Goal: Task Accomplishment & Management: Manage account settings

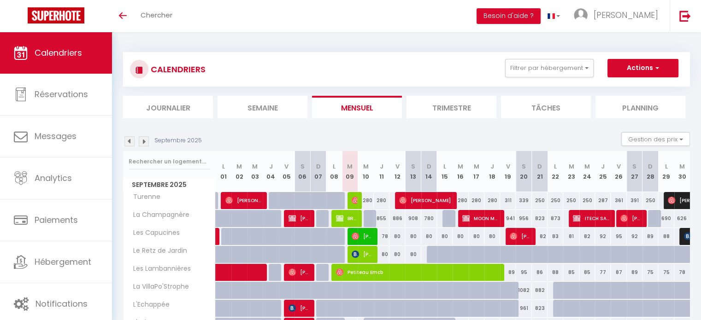
click at [358, 199] on div "280" at bounding box center [365, 200] width 16 height 17
type input "280"
type input "Mer 10 Septembre 2025"
type input "Jeu 11 Septembre 2025"
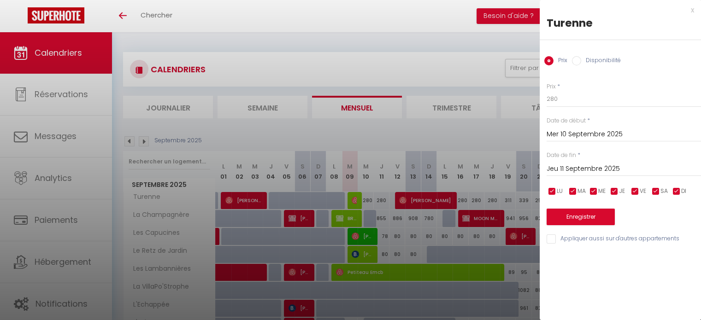
click at [693, 9] on div "x" at bounding box center [616, 10] width 154 height 11
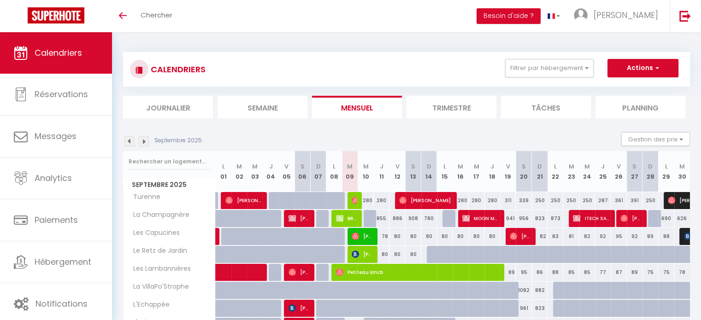
click at [347, 199] on div at bounding box center [355, 201] width 16 height 18
click at [355, 201] on img at bounding box center [354, 200] width 7 height 7
select select "OK"
select select "0"
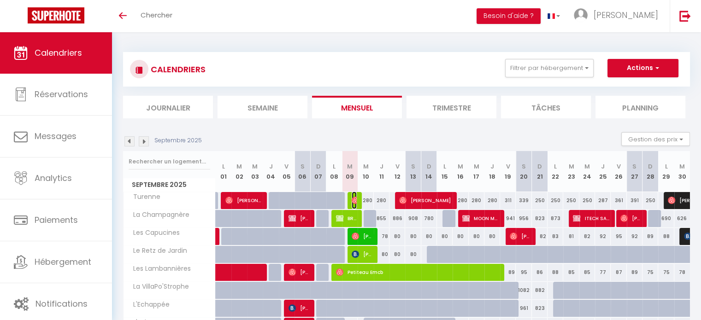
select select "0"
select select "1"
select select
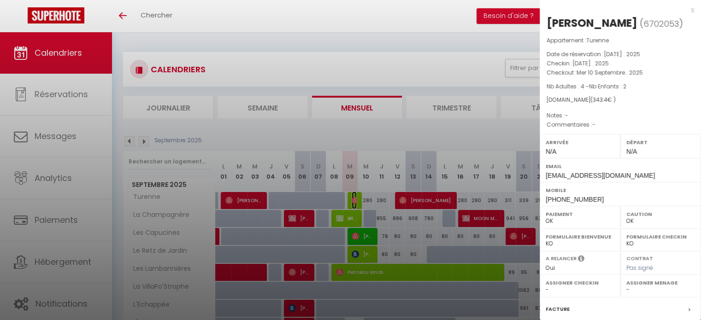
select select "49398"
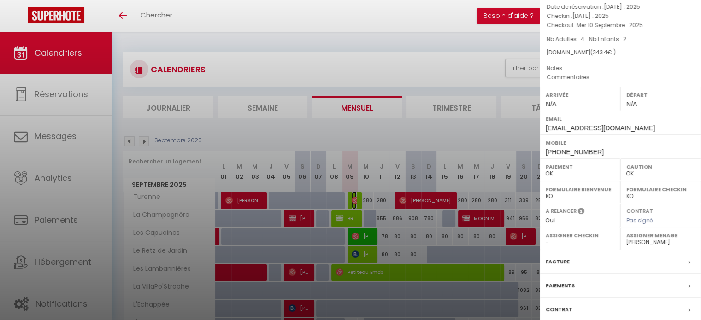
scroll to position [107, 0]
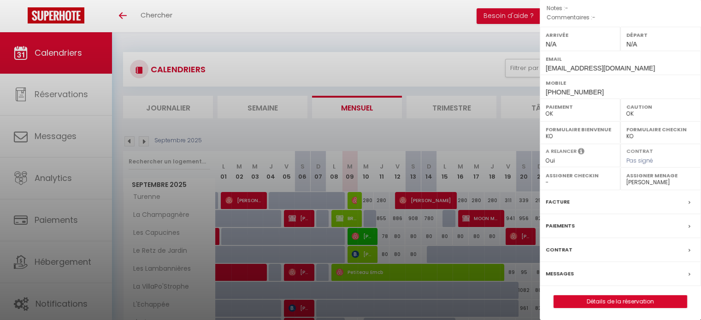
click at [568, 269] on label "Messages" at bounding box center [559, 274] width 28 height 10
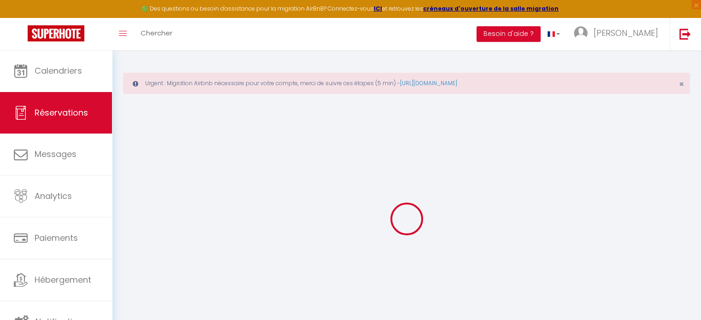
select select
checkbox input "false"
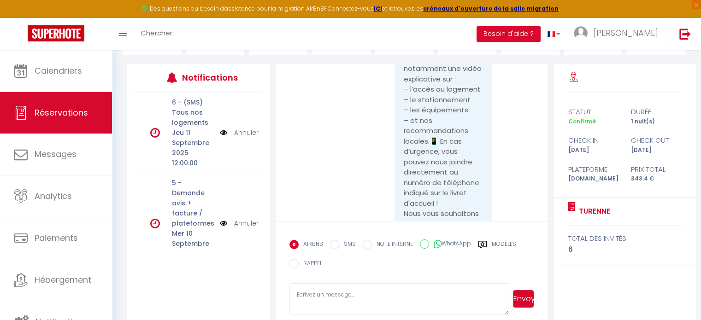
scroll to position [3263, 0]
drag, startPoint x: 423, startPoint y: 133, endPoint x: 394, endPoint y: 90, distance: 51.7
copy pre "Code d’accès à la boîte à clés :Code de l'immeuble : 0804A480175134 puis🔒 📄"
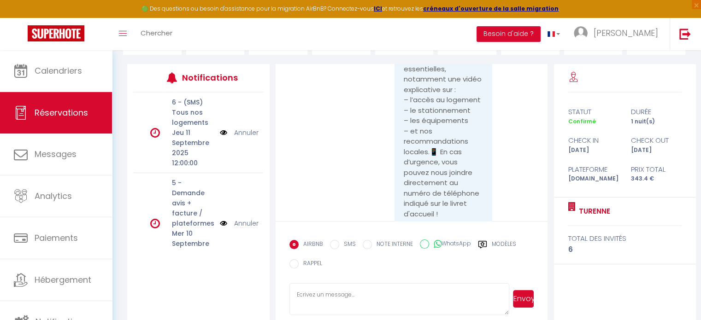
scroll to position [2, 0]
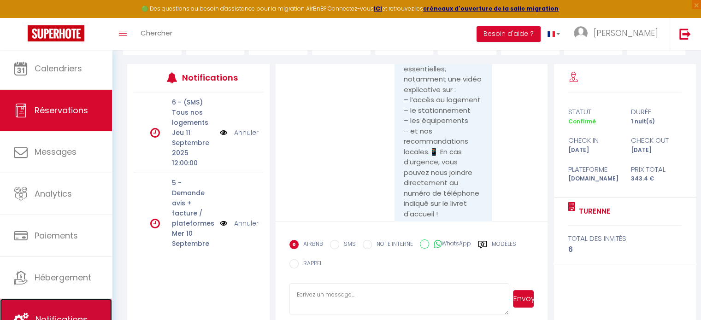
click at [80, 307] on link "Notifications" at bounding box center [56, 319] width 112 height 41
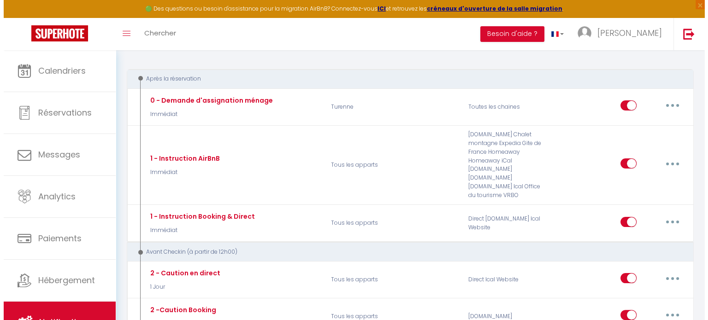
scroll to position [133, 0]
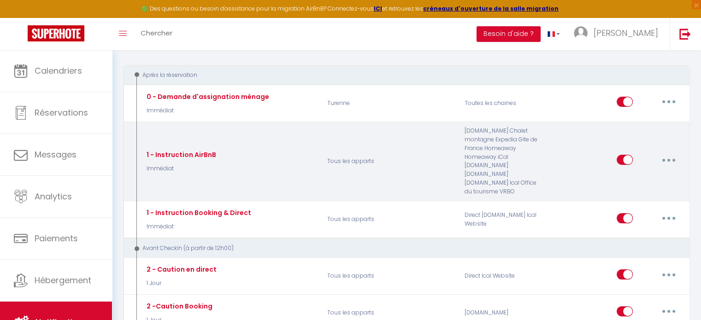
click at [668, 159] on icon "button" at bounding box center [668, 160] width 3 height 3
click at [647, 174] on link "Editer" at bounding box center [644, 181] width 68 height 16
type input "1 - Instruction AirBnB"
select select "Immédiat"
select select "if_booking_is_paid"
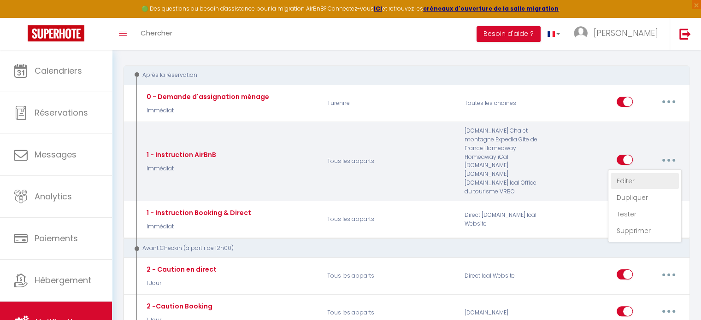
checkbox input "true"
checkbox input "false"
radio input "true"
type input "Confirmation de votre réservation - [BOOKING:ID] - [GUEST:FIRST_NAME] [GUEST:LA…"
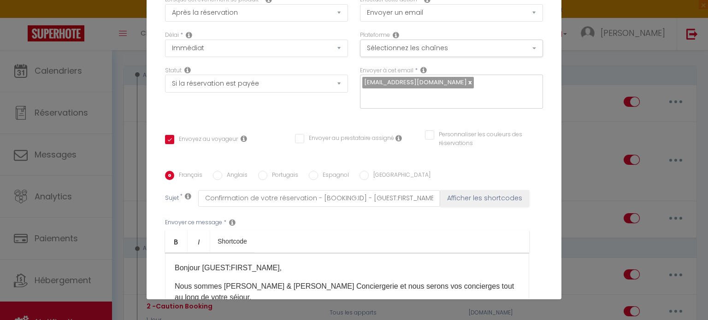
scroll to position [0, 0]
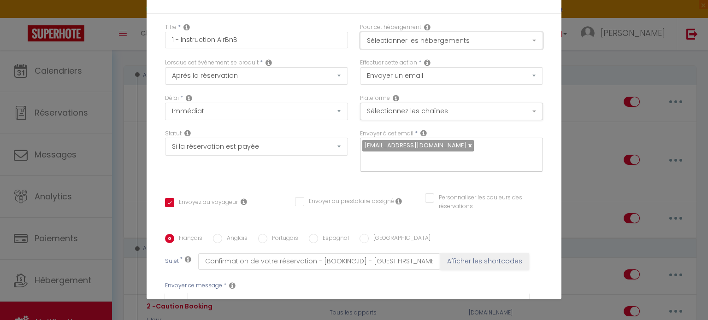
click at [521, 42] on button "Sélectionner les hébergements" at bounding box center [451, 41] width 183 height 18
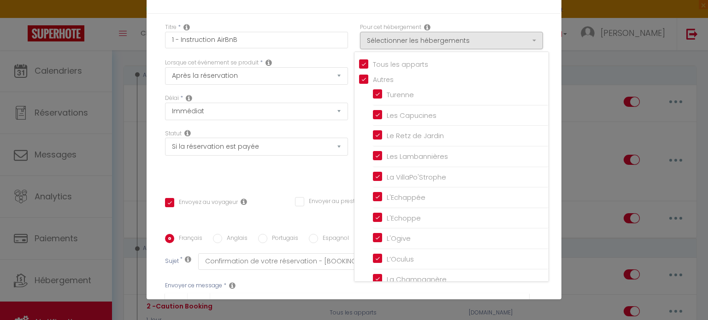
click at [581, 142] on div "Modifier la notification × Titre * 1 - Instruction AirBnB Pour cet hébergement …" at bounding box center [354, 160] width 708 height 320
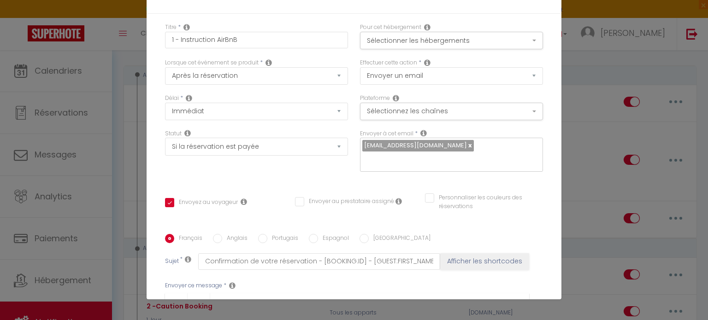
click at [582, 256] on div "Modifier la notification × Titre * 1 - Instruction AirBnB Pour cet hébergement …" at bounding box center [354, 160] width 708 height 320
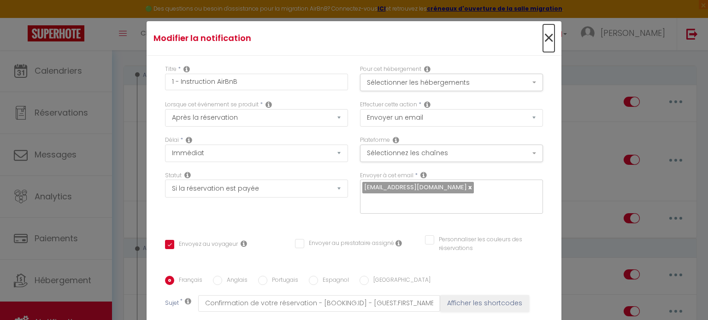
click at [543, 36] on span "×" at bounding box center [549, 38] width 12 height 28
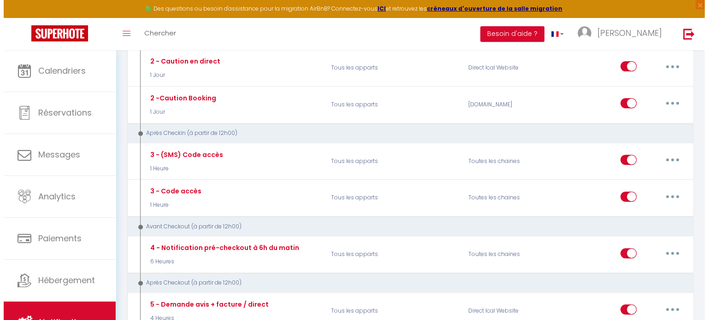
scroll to position [348, 0]
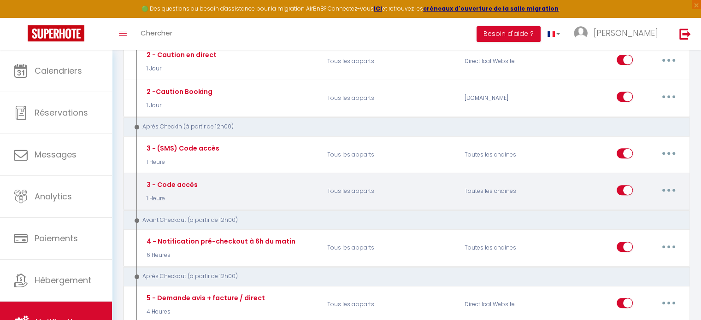
click at [669, 183] on button "button" at bounding box center [668, 190] width 26 height 15
click at [642, 203] on link "Editer" at bounding box center [644, 211] width 68 height 16
type input "3 - Code accès"
select select "3"
select select "1 Heure"
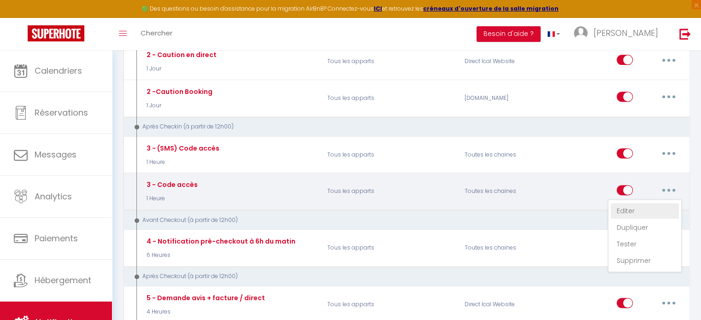
select select "if_deposit_is_paid"
checkbox input "true"
checkbox input "false"
checkbox input "true"
type input "Votre séjour commence ici : voici ce qu’il faut savoir pour entrer dans le loge…"
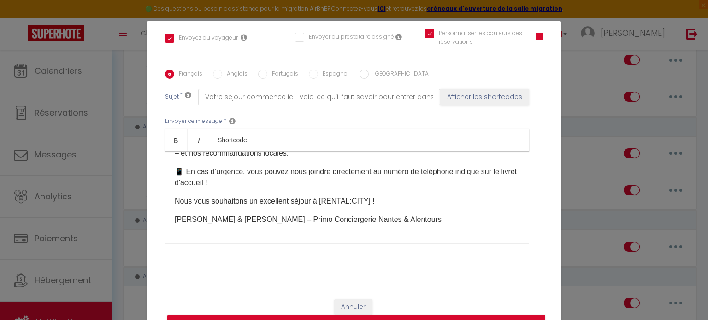
scroll to position [0, 0]
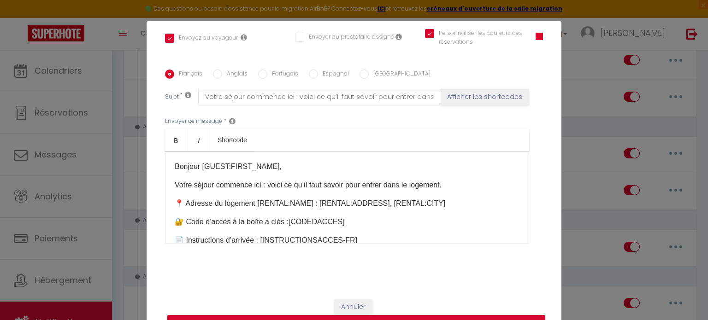
click at [591, 123] on div "Modifier la notification × Titre * 3 - Code accès Pour cet hébergement Sélectio…" at bounding box center [354, 160] width 708 height 320
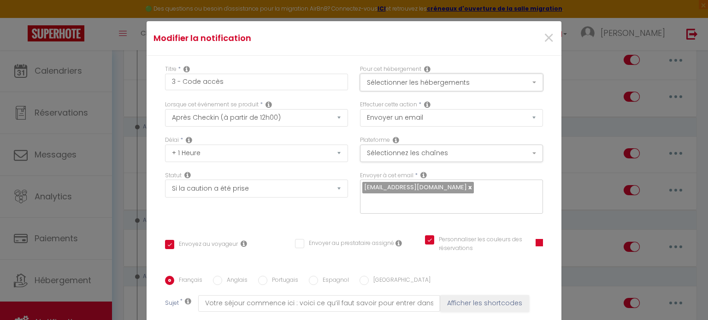
click at [526, 80] on button "Sélectionner les hébergements" at bounding box center [451, 83] width 183 height 18
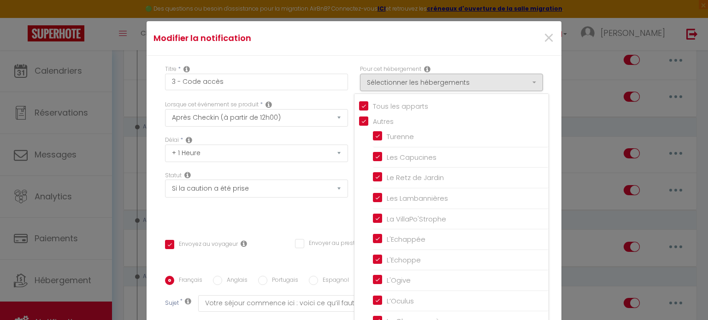
click at [361, 105] on input "Tous les apparts" at bounding box center [453, 105] width 189 height 9
checkbox input "false"
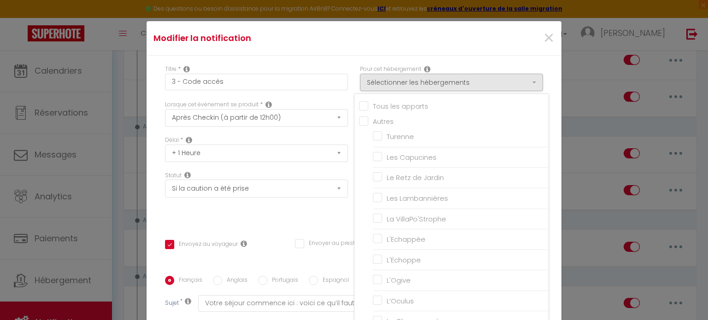
checkbox input "true"
checkbox input "false"
checkbox input "true"
checkbox input "false"
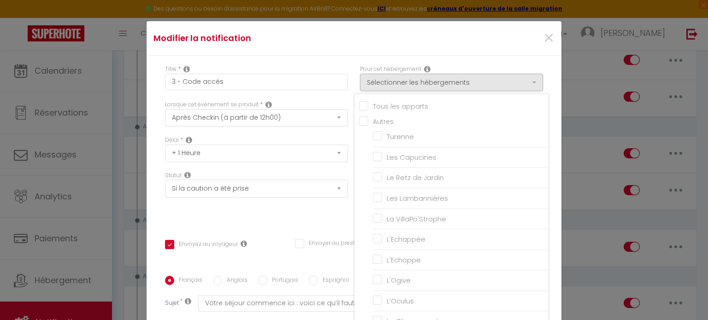
checkbox input "false"
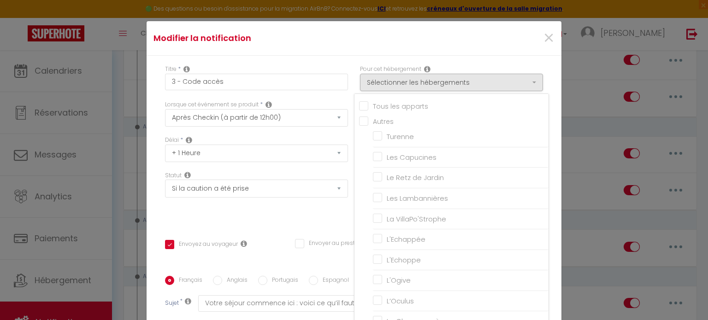
checkbox input "false"
click at [359, 108] on input "Tous les apparts" at bounding box center [453, 105] width 189 height 9
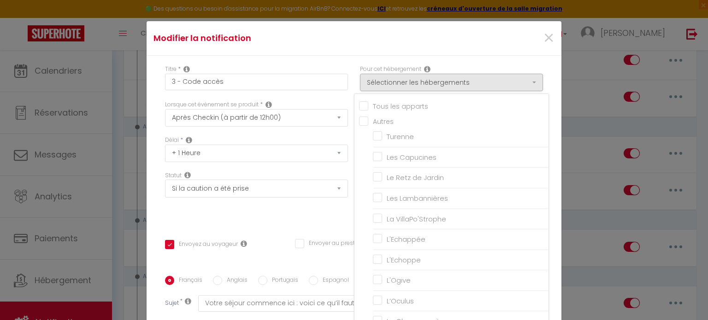
checkbox input "true"
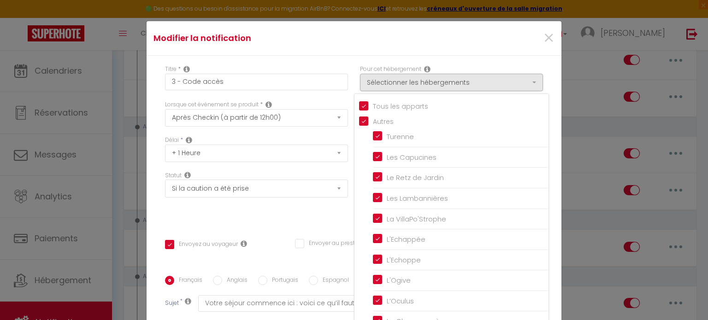
checkbox input "true"
checkbox input "false"
checkbox input "true"
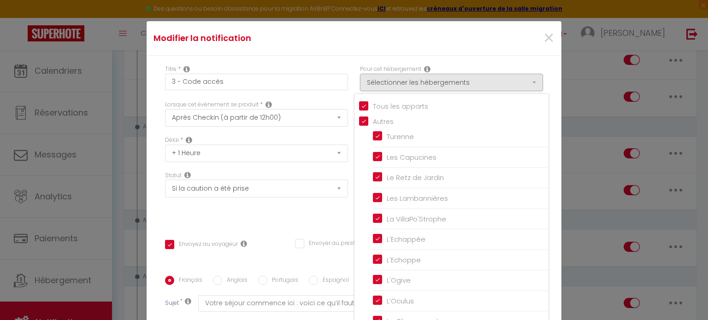
checkbox input "true"
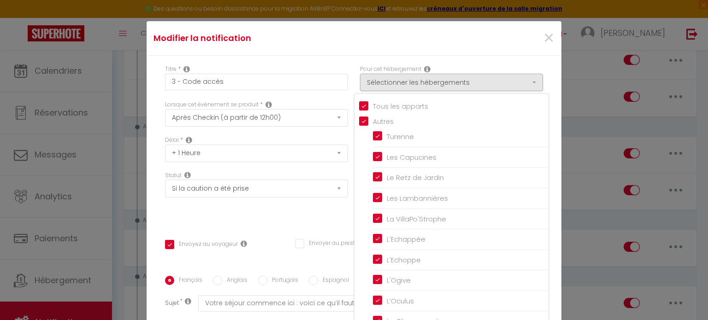
checkbox input "true"
click at [543, 33] on span "×" at bounding box center [549, 38] width 12 height 28
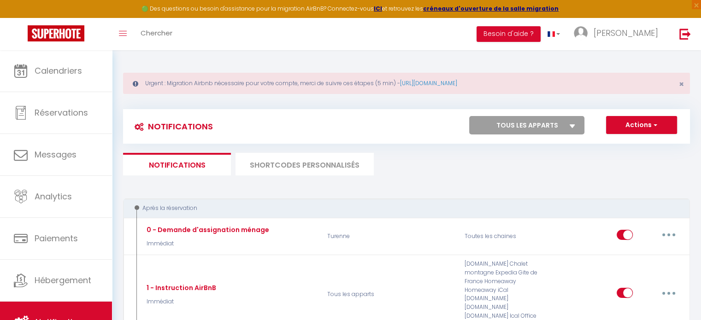
click at [308, 173] on li "SHORTCODES PERSONNALISÉS" at bounding box center [304, 164] width 138 height 23
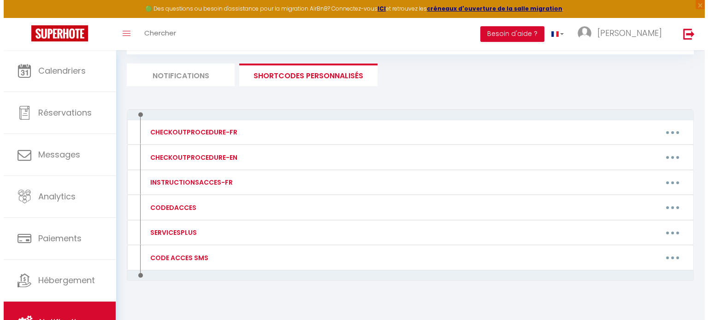
scroll to position [98, 0]
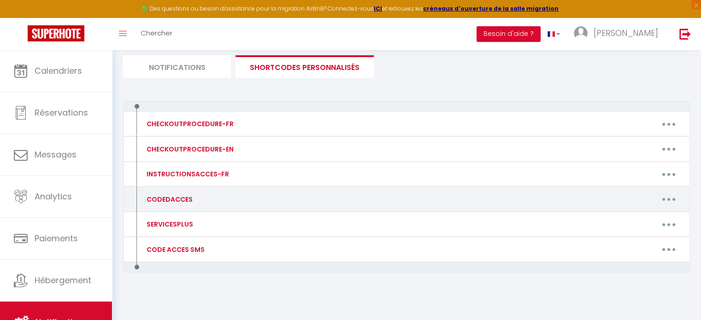
click at [670, 197] on button "button" at bounding box center [668, 199] width 26 height 15
click at [638, 221] on link "Editer" at bounding box center [644, 220] width 68 height 16
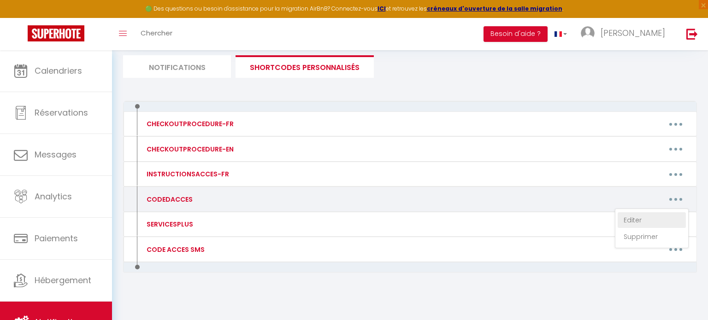
type input "CODEDACCES"
type textarea "Message avec code d'accès"
type textarea "Code de l'immeuble : 0804A [RENTALDOOR:CODE] puis🔒"
type textarea "Code du portail parking : 1510 [RENTALDOOR:CODE] puis🔒"
type textarea "Entrée par le portillon du jardin [RENTALDOOR:CODE] puis🔒 La boîte à clef est s…"
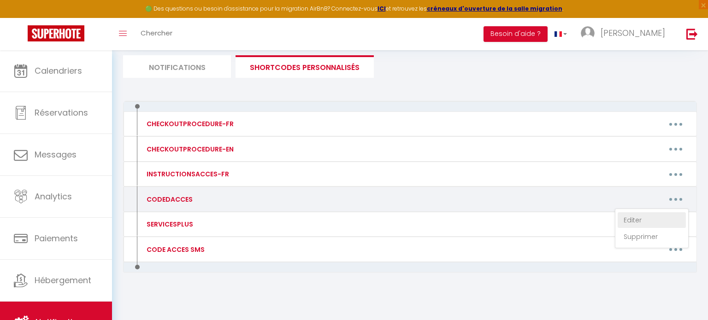
type textarea "Petite maison noire en bois. [RENTALDOOR:CODE] puis🔒 La boîte à clef est située…"
type textarea "Portail vert Villa [250655] puis🔒 Porte arrondie - L'échoppe [250625] puis🔒 Por…"
type textarea "Portail vert [RENTALDOOR:CODE] puis🔒"
type textarea "Porte arrondie. [RENTALDOOR:CODE] puis🔒"
type textarea "Porte en bois. [RENTALDOOR:CODE] puis🔒"
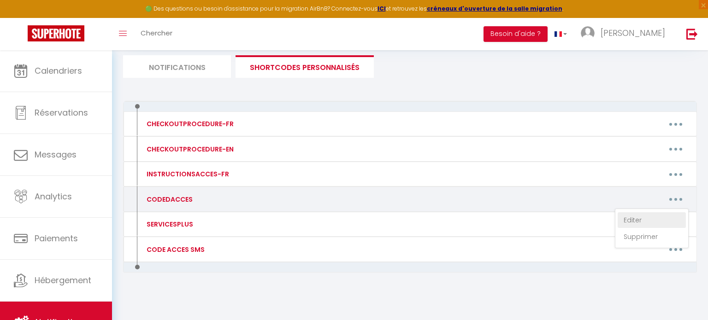
type textarea "Porte vitrée en haut des deux marches. [RENTALDOOR:CODE] puis🔒"
type textarea "Code du portail parking : 2020A [RENTALDOOR:CODE] puis🔒"
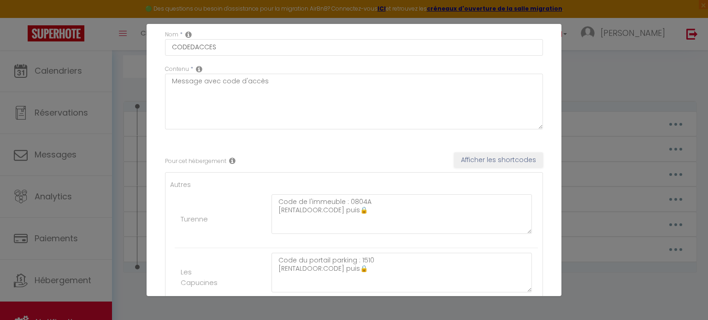
scroll to position [41, 0]
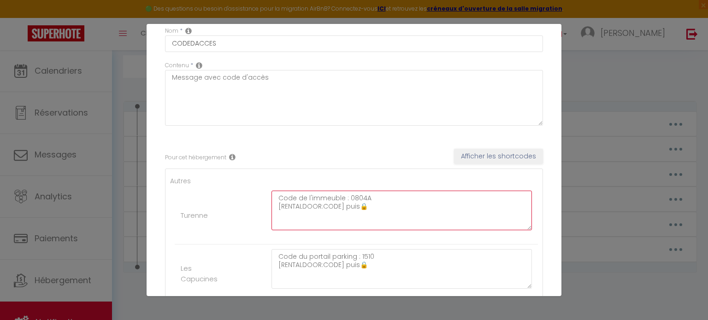
click at [400, 198] on textarea "Code de l'immeuble : 0804A [RENTALDOOR:CODE] puis🔒" at bounding box center [401, 211] width 260 height 40
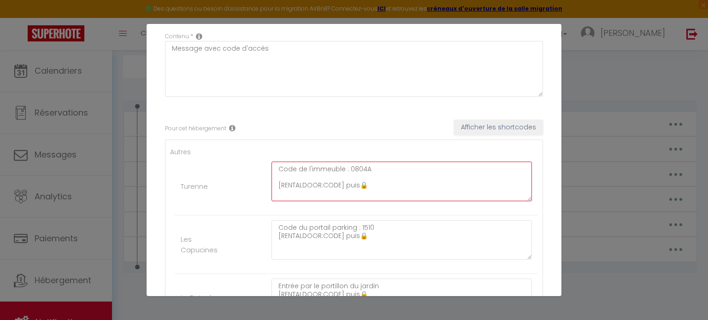
scroll to position [71, 0]
click at [371, 163] on textarea "Code de l'immeuble : 0804A [RENTALDOOR:CODE] puis🔒" at bounding box center [401, 180] width 260 height 40
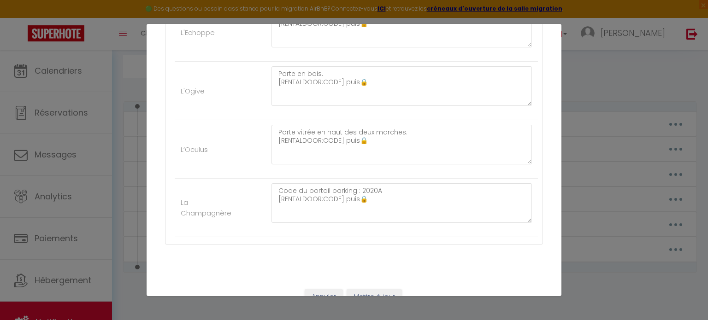
scroll to position [589, 0]
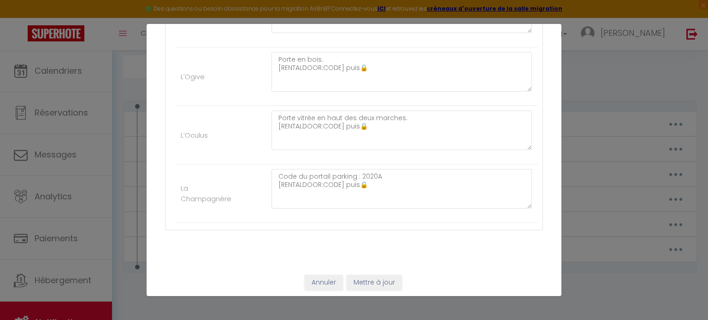
type textarea "Code de l'immeuble : 0804A [RENTALDOOR:CODE] puis🔒"
click at [382, 281] on button "Mettre à jour" at bounding box center [373, 283] width 55 height 16
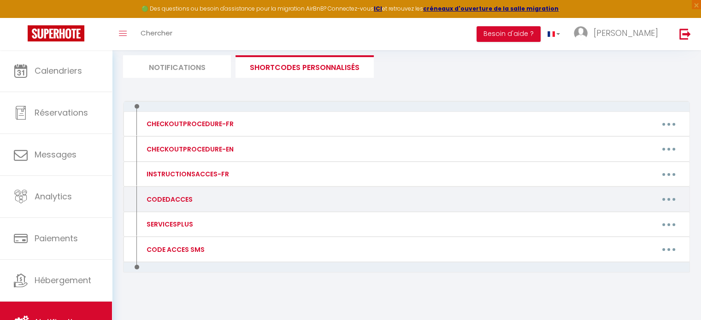
click at [667, 198] on icon "button" at bounding box center [668, 199] width 3 height 3
click at [632, 219] on link "Editer" at bounding box center [644, 220] width 68 height 16
type input "CODEDACCES"
type textarea "Message avec code d'accès"
type textarea "Code de l'immeuble : 0804A [RENTALDOOR:CODE] puis🔒"
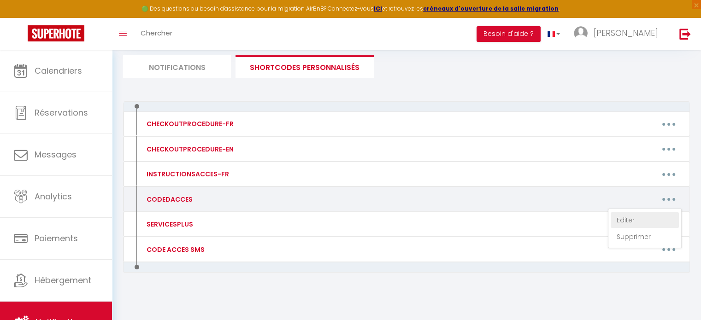
type textarea "Code du portail parking : 1510 [RENTALDOOR:CODE] puis🔒"
type textarea "Entrée par le portillon du jardin [RENTALDOOR:CODE] puis🔒 La boîte à clef est s…"
type textarea "Petite maison noire en bois. [RENTALDOOR:CODE] puis🔒 La boîte à clef est située…"
type textarea "Portail vert Villa [250655] puis🔒 Porte arrondie - L'échoppe [250625] puis🔒 Por…"
type textarea "Portail vert [RENTALDOOR:CODE] puis🔒"
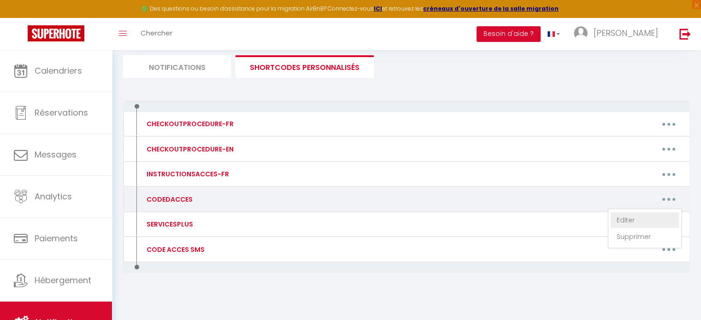
type textarea "Porte arrondie. [RENTALDOOR:CODE] puis🔒"
type textarea "Porte en bois. [RENTALDOOR:CODE] puis🔒"
type textarea "Porte vitrée en haut des deux marches. [RENTALDOOR:CODE] puis🔒"
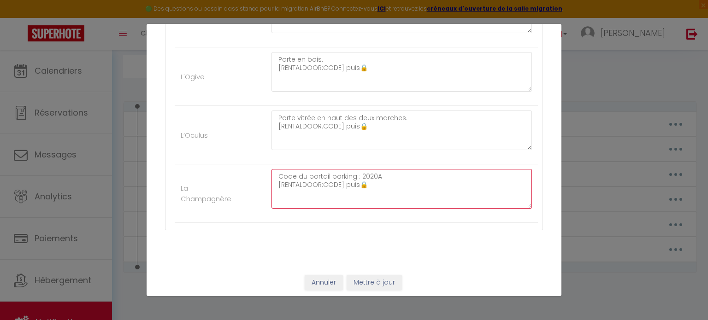
click at [439, 176] on textarea "Code du portail parking : 2020A [RENTALDOOR:CODE] puis🔒" at bounding box center [401, 189] width 260 height 40
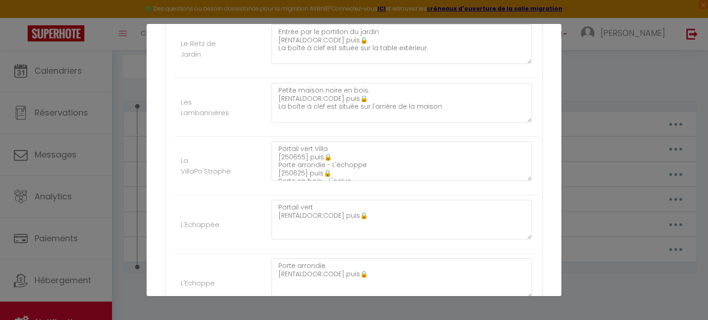
scroll to position [323, 0]
type textarea "Code du portail parking : 2020A [RENTALDOOR:CODE] puis🔒"
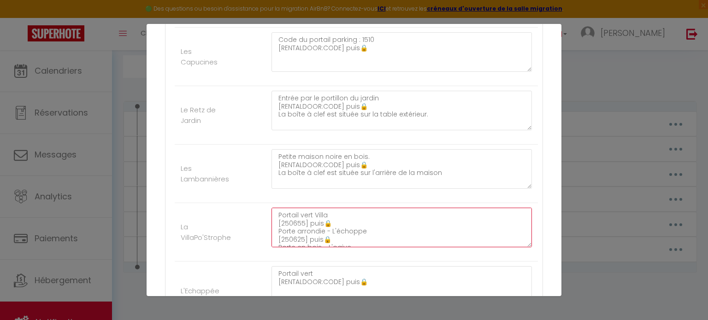
scroll to position [147, 0]
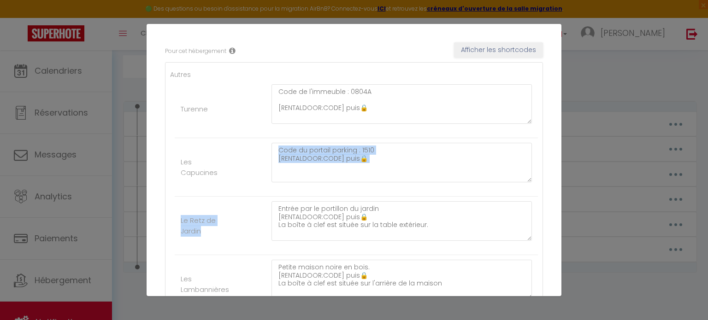
drag, startPoint x: 562, startPoint y: 143, endPoint x: 549, endPoint y: 235, distance: 93.0
click at [549, 235] on div "Mettre à jour le code court personnalisé × Nom * CODEDACCES Contenu * Message a…" at bounding box center [354, 160] width 708 height 320
